Goal: Transaction & Acquisition: Obtain resource

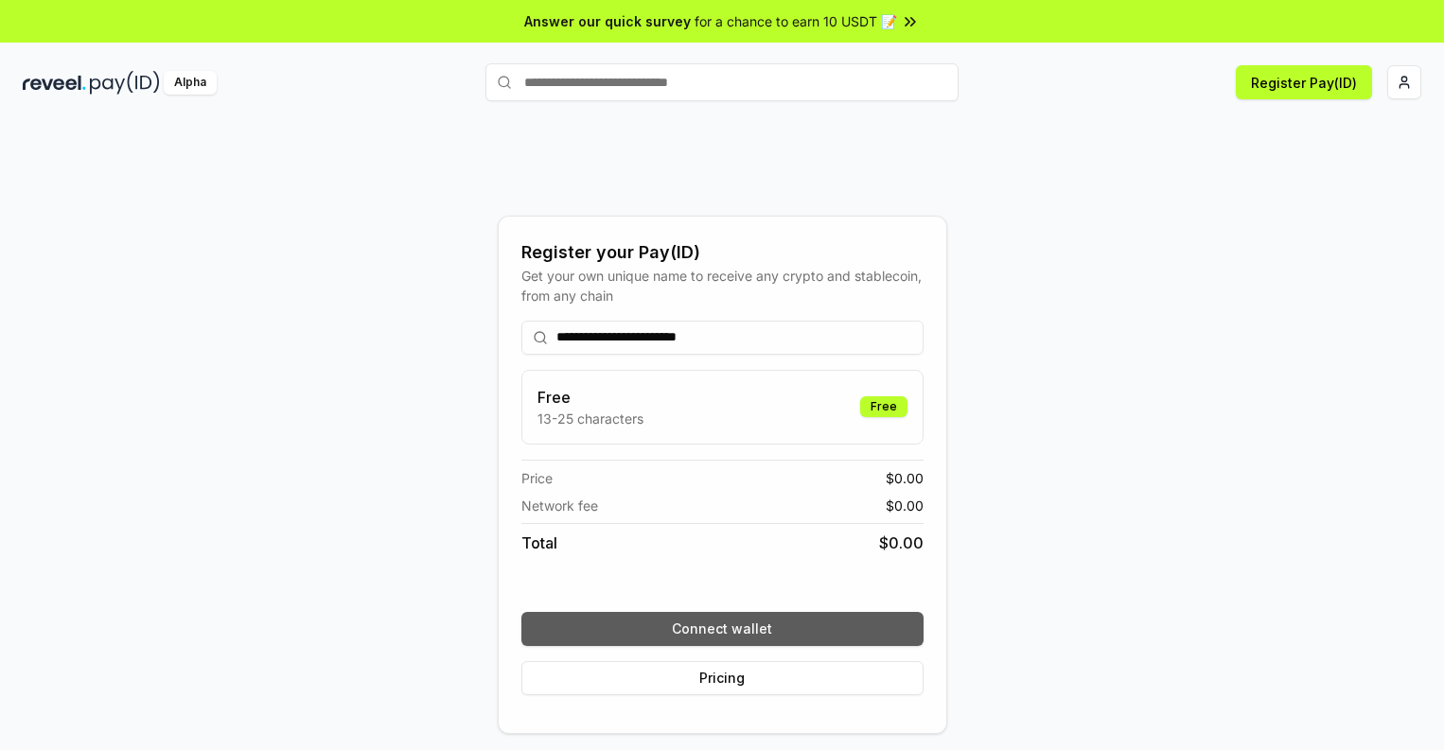
type input "**********"
click at [722, 628] on button "Connect wallet" at bounding box center [722, 629] width 402 height 34
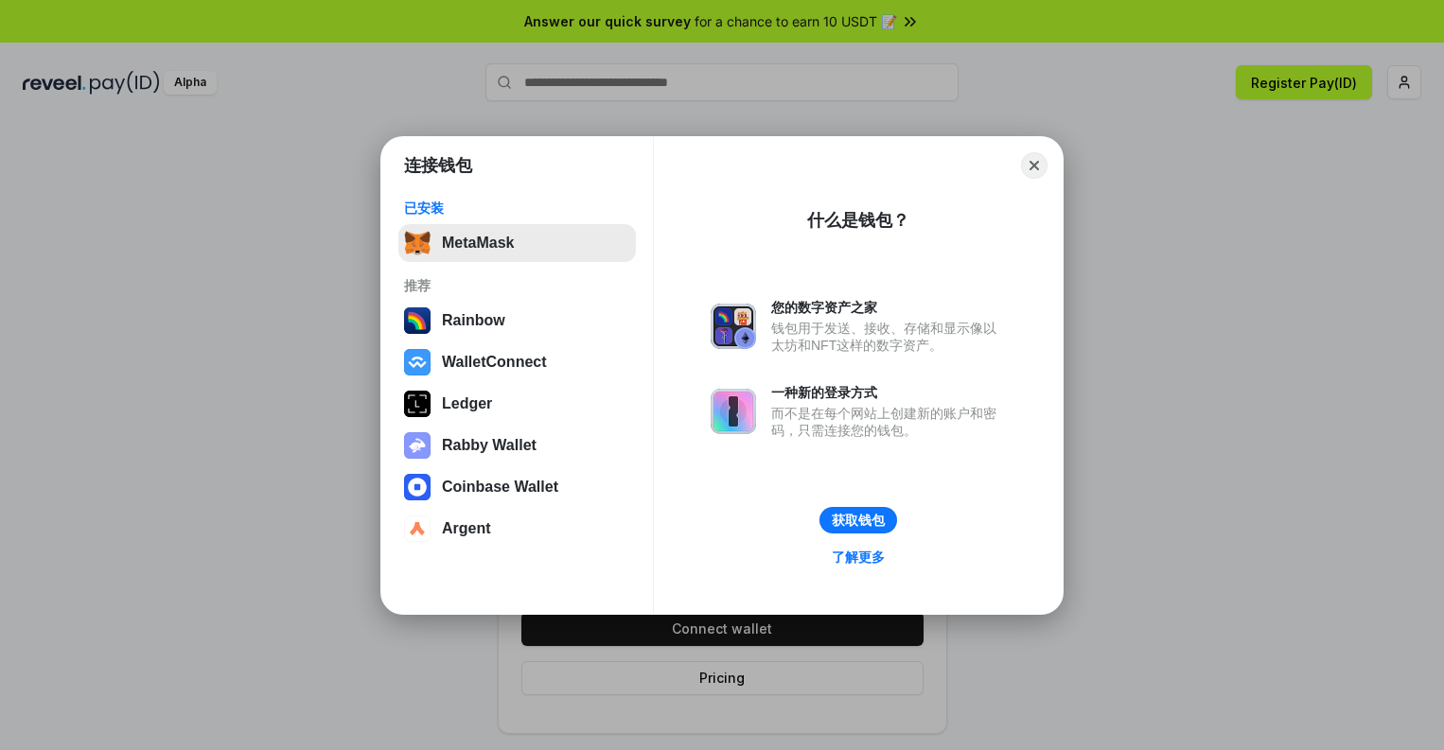
click at [517, 242] on button "MetaMask" at bounding box center [516, 243] width 237 height 38
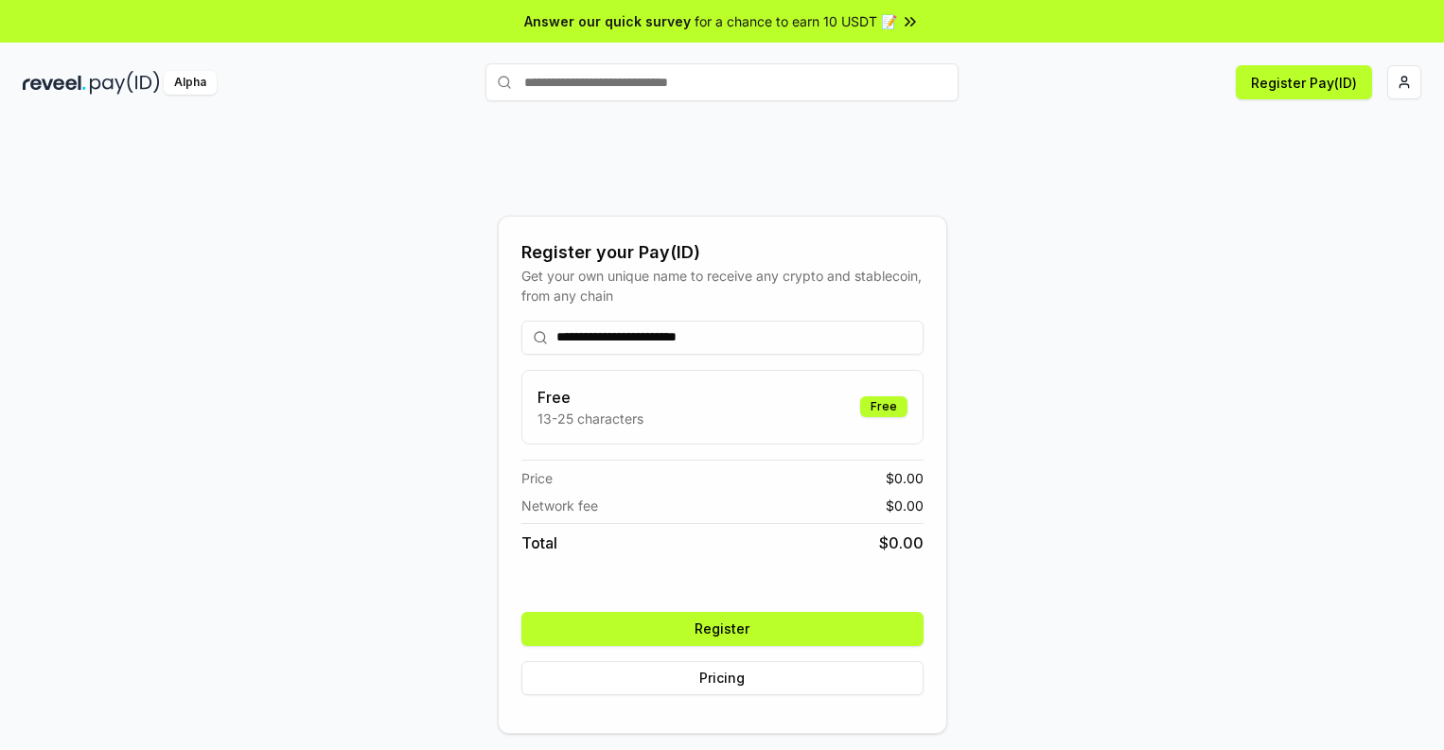
click at [722, 628] on button "Register" at bounding box center [722, 629] width 402 height 34
